Goal: Information Seeking & Learning: Learn about a topic

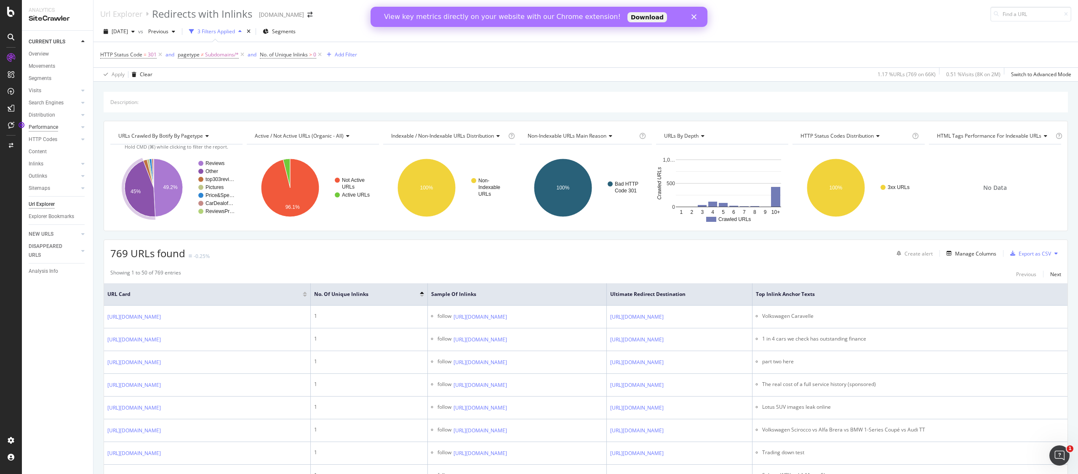
click at [51, 129] on div "Performance" at bounding box center [43, 127] width 29 height 9
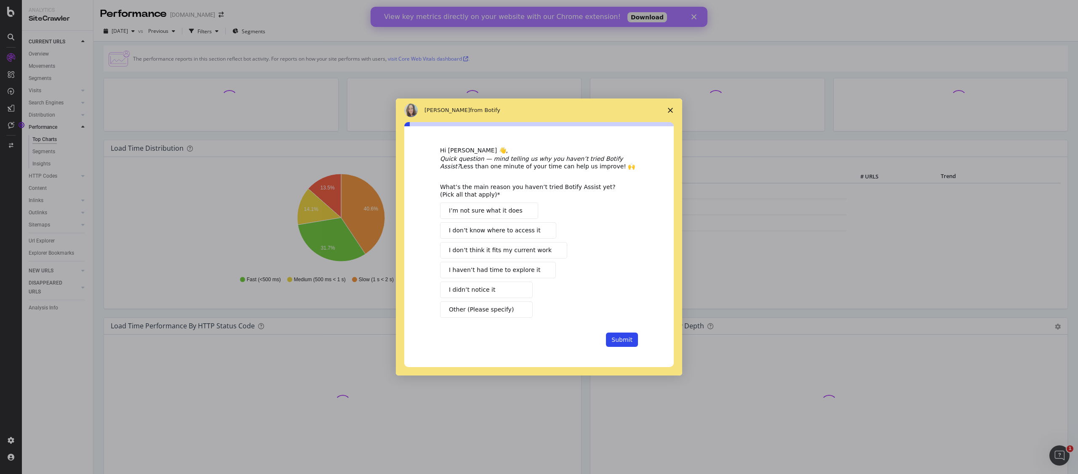
click at [668, 109] on icon "Close survey" at bounding box center [670, 110] width 5 height 5
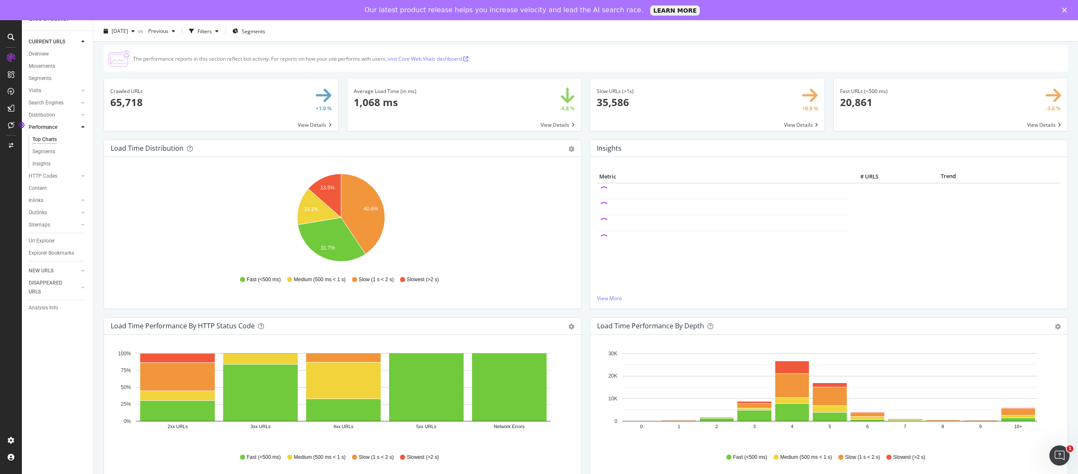
click at [554, 120] on span at bounding box center [464, 104] width 234 height 53
click at [435, 59] on link "visit Core Web Vitals dashboard ." at bounding box center [429, 58] width 82 height 7
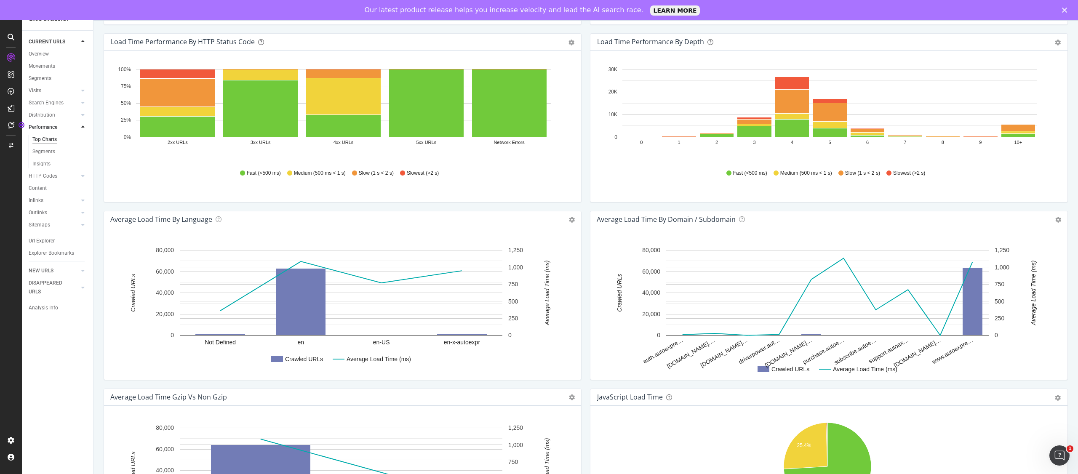
scroll to position [279, 0]
